Goal: Book appointment/travel/reservation

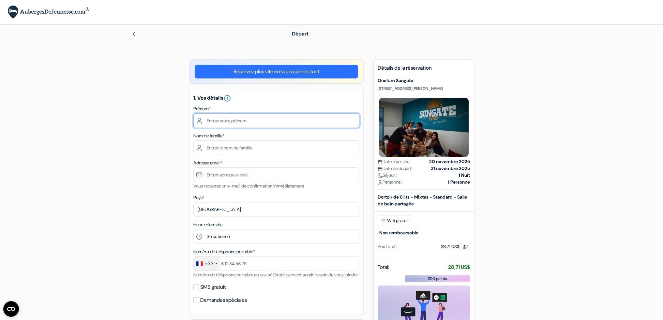
click at [229, 116] on input "text" at bounding box center [276, 120] width 166 height 15
click at [241, 119] on input "text" at bounding box center [276, 120] width 166 height 15
type input "Titouan"
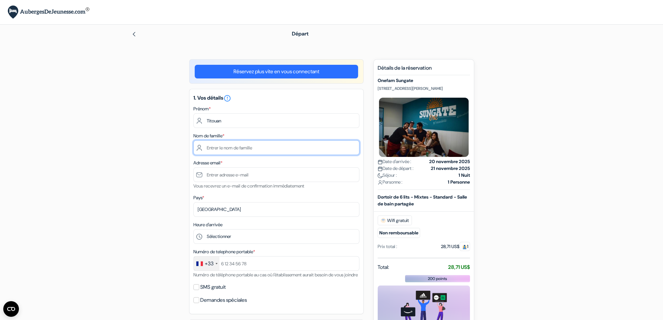
type input "CHENAVARD"
type input "[EMAIL_ADDRESS][DOMAIN_NAME]"
type input "[PHONE_NUMBER]"
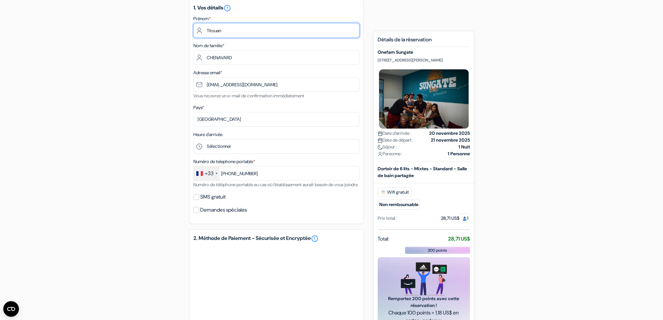
scroll to position [130, 0]
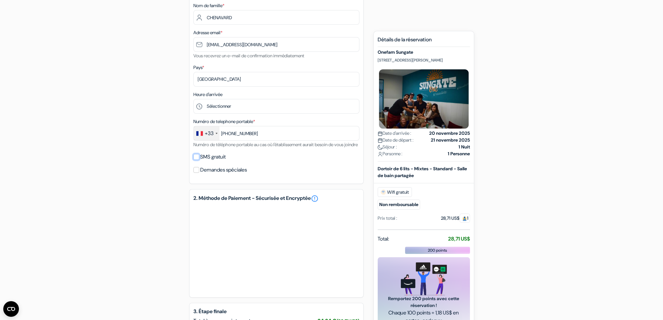
click at [197, 160] on input "SMS gratuit" at bounding box center [196, 157] width 6 height 6
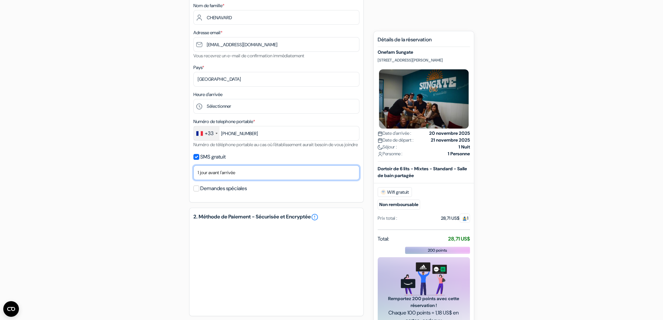
click at [200, 180] on select "Non merci Maintenant Le jour de votre arrivée 1 jour avant l'arrivée 2 jours av…" at bounding box center [276, 173] width 166 height 15
click at [163, 184] on div "add_box Onefam Sungate [STREET_ADDRESS][PERSON_NAME] Onefam Sungate done done" at bounding box center [331, 176] width 430 height 494
click at [211, 162] on label "SMS gratuit" at bounding box center [212, 157] width 25 height 9
click at [199, 160] on input "SMS gratuit" at bounding box center [196, 157] width 6 height 6
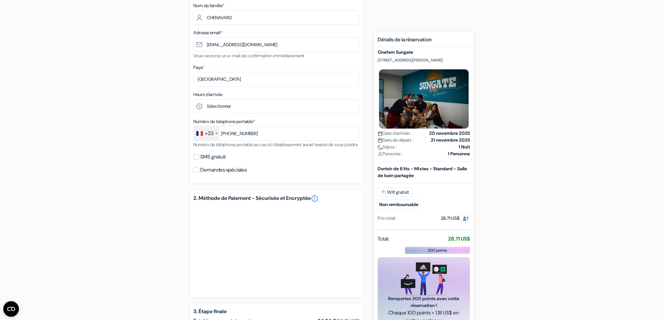
click at [211, 162] on label "SMS gratuit" at bounding box center [212, 157] width 25 height 9
click at [199, 160] on input "SMS gratuit" at bounding box center [196, 157] width 6 height 6
checkbox input "true"
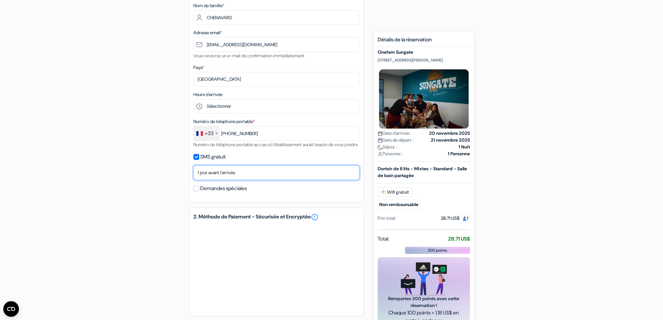
click at [211, 180] on select "Non merci Maintenant Le jour de votre arrivée 1 jour avant l'arrivée 2 jours av…" at bounding box center [276, 173] width 166 height 15
select select "2"
click at [193, 174] on select "Non merci Maintenant Le jour de votre arrivée 1 jour avant l'arrivée 2 jours av…" at bounding box center [276, 173] width 166 height 15
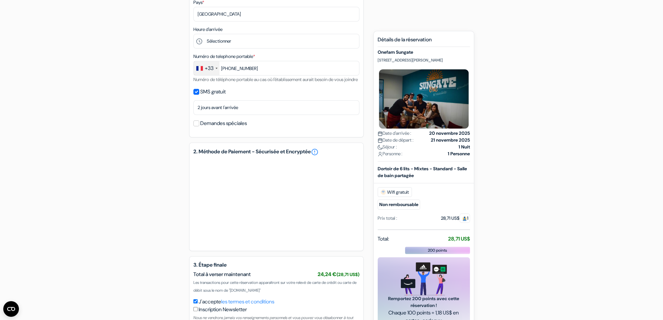
scroll to position [248, 0]
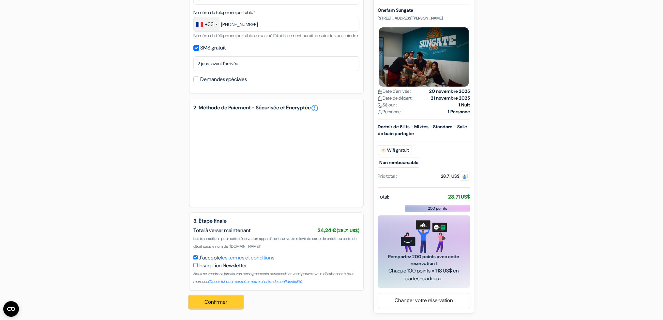
click at [216, 300] on button "Confirmer Loading..." at bounding box center [216, 302] width 54 height 12
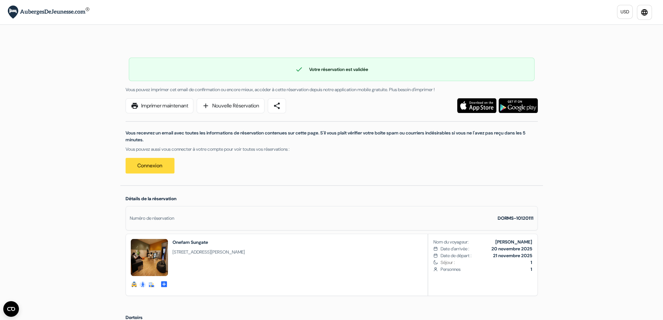
click at [284, 178] on div "print Imprimer maintenant add Nouvelle Réservation share Vous recevrez un email…" at bounding box center [332, 139] width 420 height 82
drag, startPoint x: 284, startPoint y: 174, endPoint x: 275, endPoint y: 164, distance: 13.4
click at [275, 163] on div "print Imprimer maintenant add Nouvelle Réservation share Vous recevrez un email…" at bounding box center [332, 139] width 420 height 82
click at [275, 164] on div "Vous recevrez un email avec toutes les informations de réservation contenues su…" at bounding box center [332, 143] width 420 height 60
drag, startPoint x: 183, startPoint y: 143, endPoint x: 105, endPoint y: 129, distance: 79.1
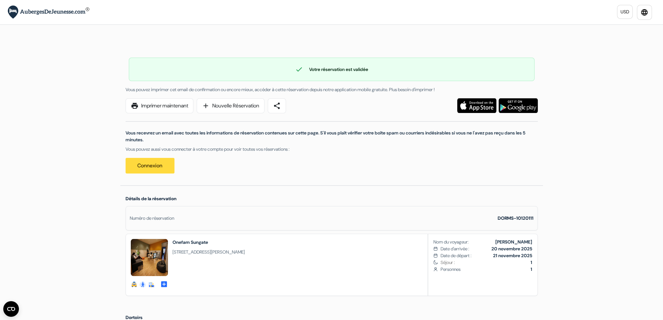
click at [142, 135] on p "Vous recevrez un email avec toutes les informations de réservation contenues su…" at bounding box center [332, 137] width 412 height 14
drag, startPoint x: 121, startPoint y: 132, endPoint x: 350, endPoint y: 147, distance: 229.7
click at [350, 147] on div "check Votre réservation est validée Numéro de réservation: DORMS-10120111 Vous …" at bounding box center [331, 112] width 422 height 146
click at [350, 147] on p "Vous pouvez aussi vous connecter à votre compte pour voir toutes vos réservatio…" at bounding box center [332, 149] width 412 height 7
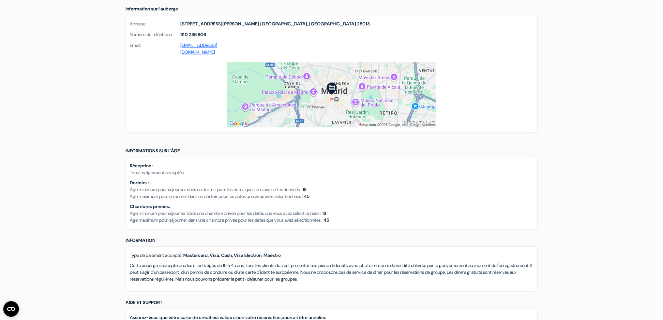
scroll to position [489, 0]
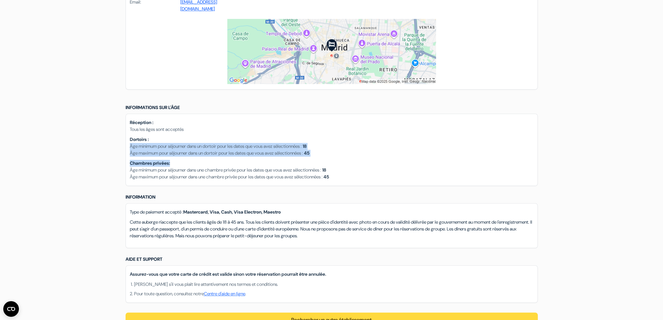
drag, startPoint x: 216, startPoint y: 159, endPoint x: 217, endPoint y: 139, distance: 19.9
click at [217, 139] on div "Réception : Tous les âges sont acceptés Dortoirs : Âge minimum pour séjourner d…" at bounding box center [332, 150] width 412 height 72
click at [217, 139] on div "Dortoirs : Âge minimum pour séjourner dans un dortoir pour les dates que vous a…" at bounding box center [332, 146] width 404 height 21
drag, startPoint x: 217, startPoint y: 139, endPoint x: 215, endPoint y: 156, distance: 16.7
click at [215, 156] on div "Réception : Tous les âges sont acceptés Dortoirs : Âge minimum pour séjourner d…" at bounding box center [332, 150] width 412 height 72
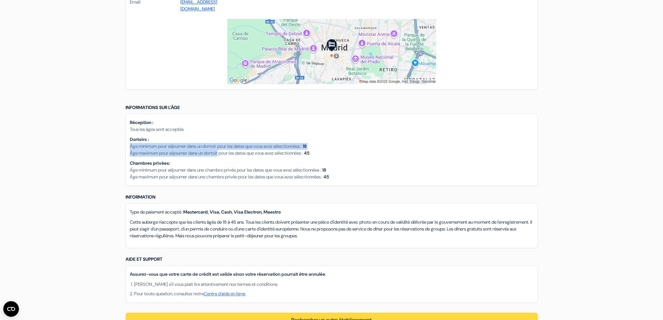
click at [215, 156] on div "Réception : Tous les âges sont acceptés Dortoirs : Âge minimum pour séjourner d…" at bounding box center [332, 150] width 412 height 72
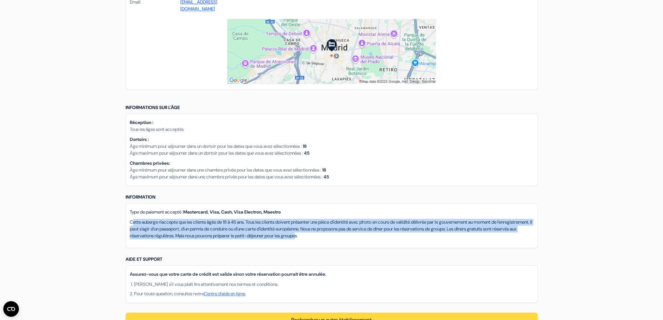
drag, startPoint x: 133, startPoint y: 220, endPoint x: 388, endPoint y: 232, distance: 255.5
click at [388, 232] on p "Cette auberge n'accepte que les clients âgés de 18 à 45 ans. Tous les clients d…" at bounding box center [332, 229] width 404 height 21
drag, startPoint x: 400, startPoint y: 231, endPoint x: 83, endPoint y: 221, distance: 317.0
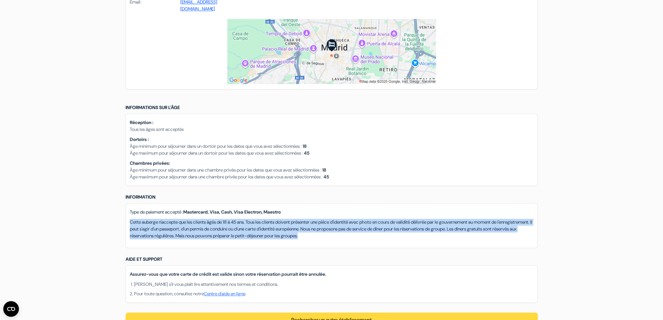
drag, startPoint x: 87, startPoint y: 219, endPoint x: 430, endPoint y: 237, distance: 343.8
click at [430, 237] on p "Cette auberge n'accepte que les clients âgés de 18 à 45 ans. Tous les clients d…" at bounding box center [332, 229] width 404 height 21
drag, startPoint x: 430, startPoint y: 237, endPoint x: 85, endPoint y: 217, distance: 345.8
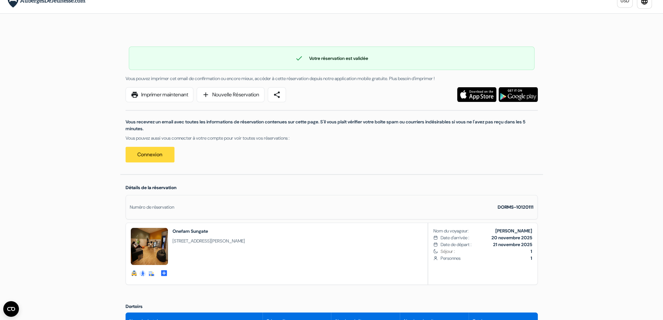
scroll to position [0, 0]
